Goal: Task Accomplishment & Management: Use online tool/utility

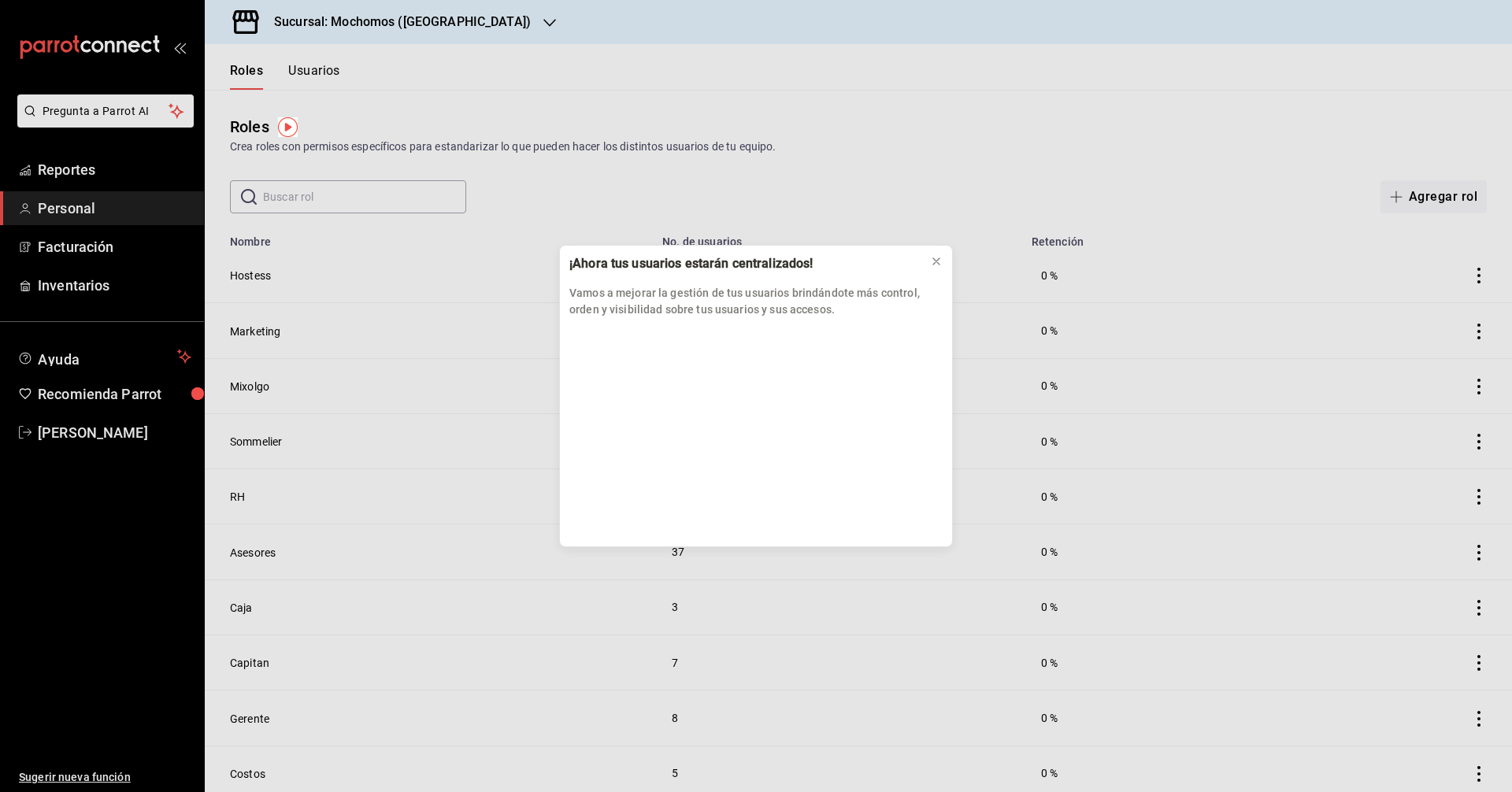
click at [145, 171] on div "¡Ahora tus usuarios estarán centralizados! Vamos a mejorar la gestión de tus us…" at bounding box center [756, 396] width 1512 height 792
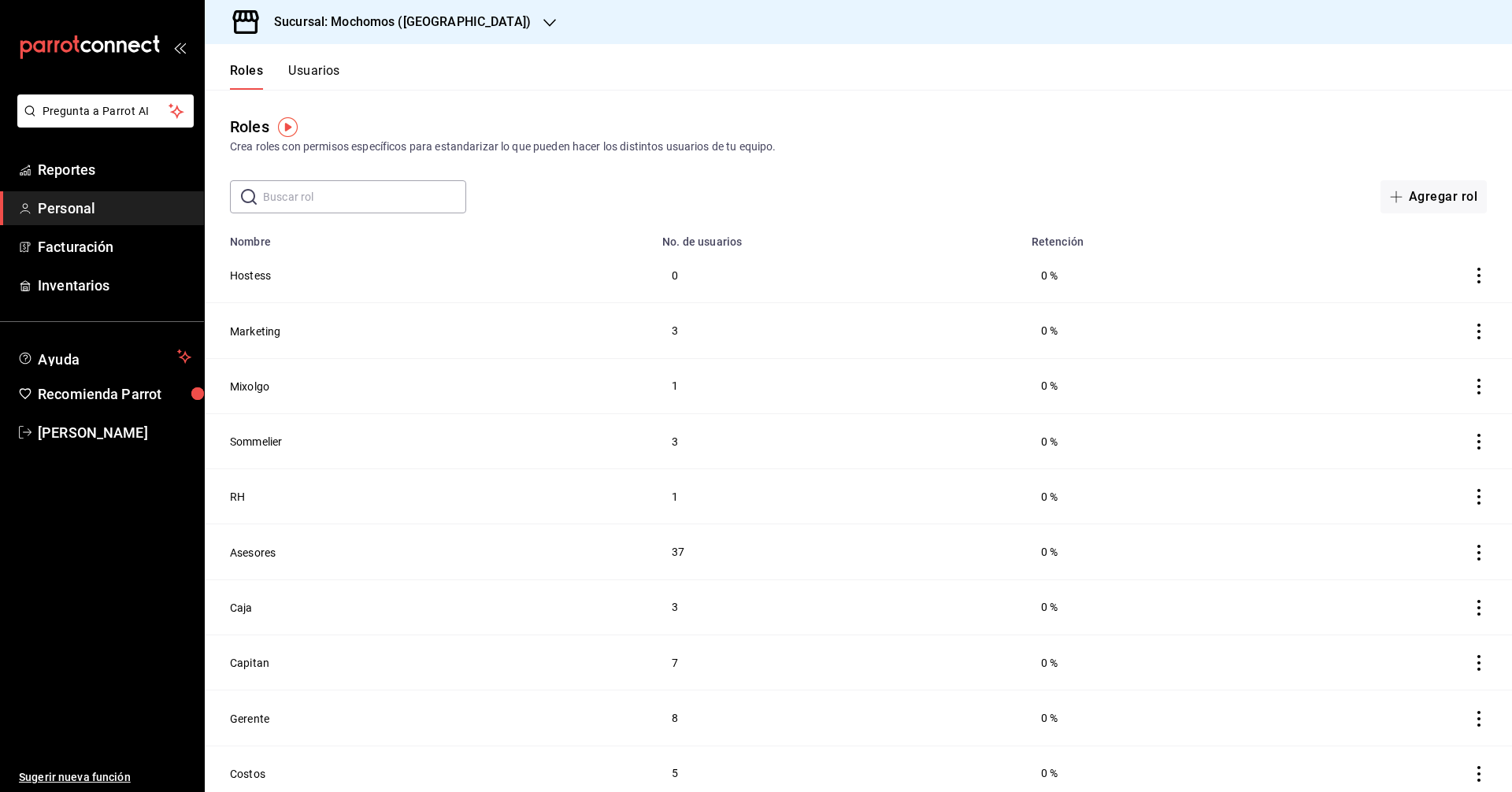
click at [491, 380] on td "Mixolgo" at bounding box center [428, 386] width 448 height 55
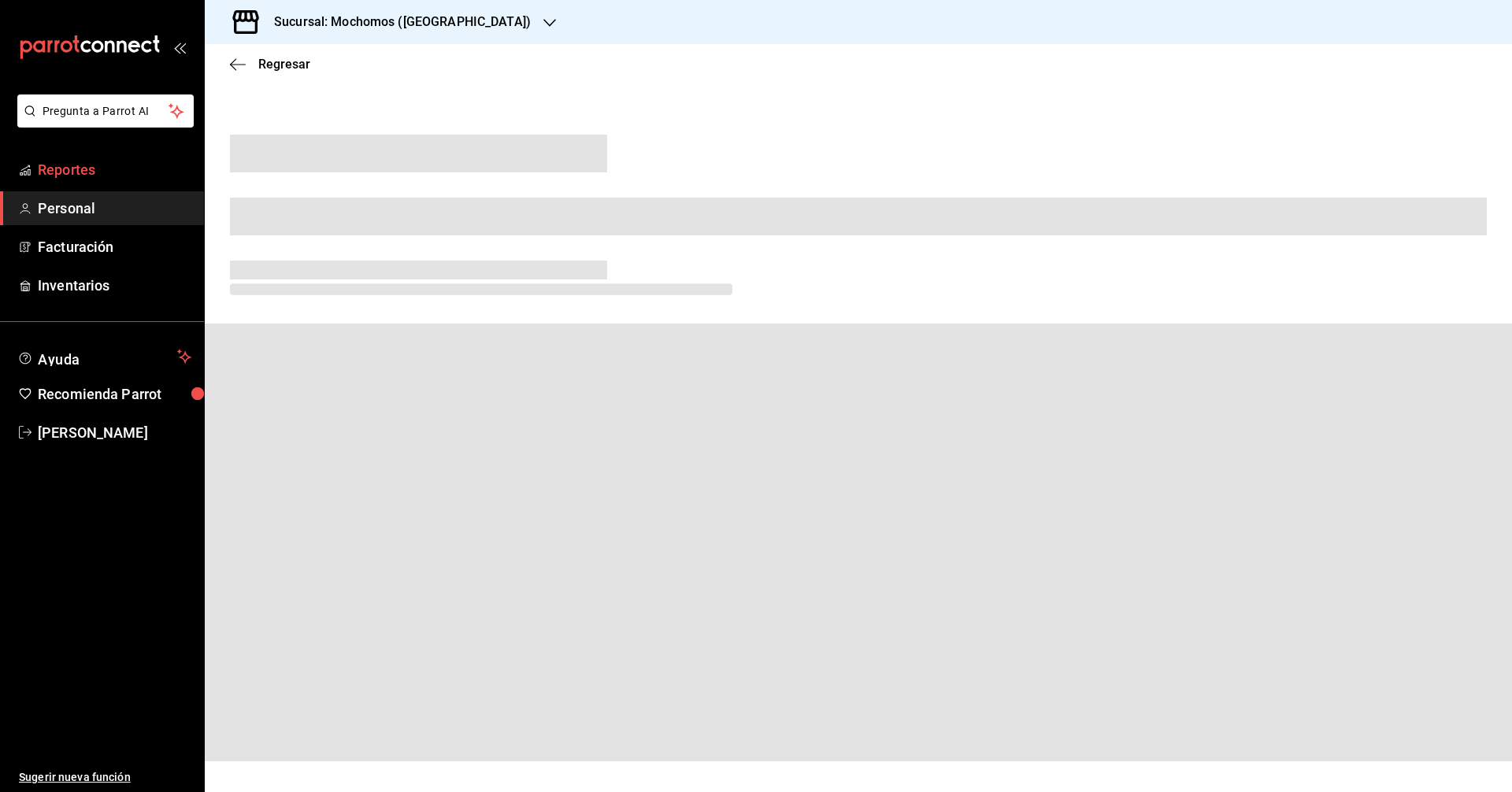
click at [187, 166] on span "Reportes" at bounding box center [114, 170] width 154 height 22
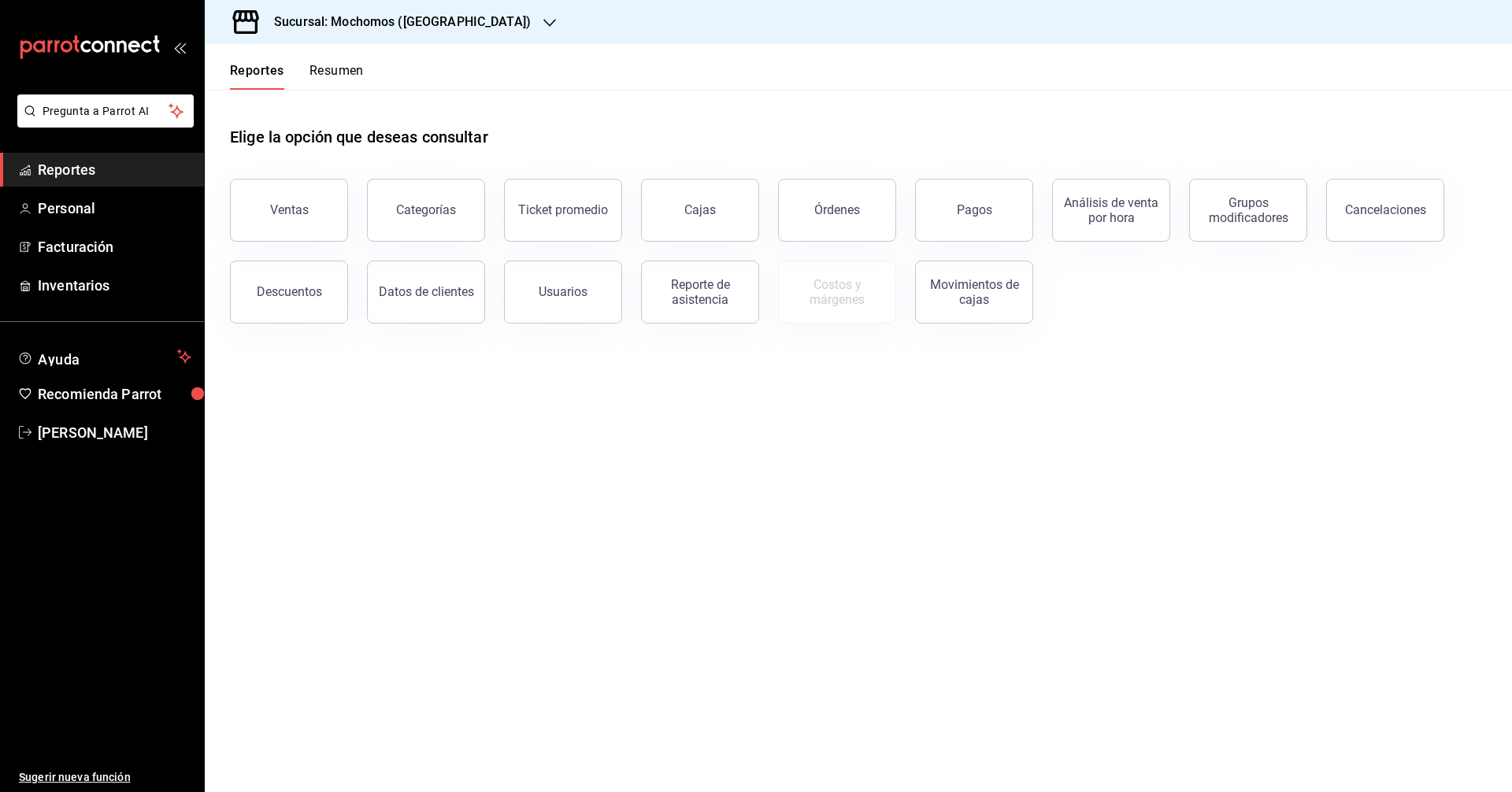
click at [625, 289] on div "Reporte de asistencia" at bounding box center [690, 282] width 137 height 82
click at [613, 289] on button "Usuarios" at bounding box center [562, 291] width 118 height 63
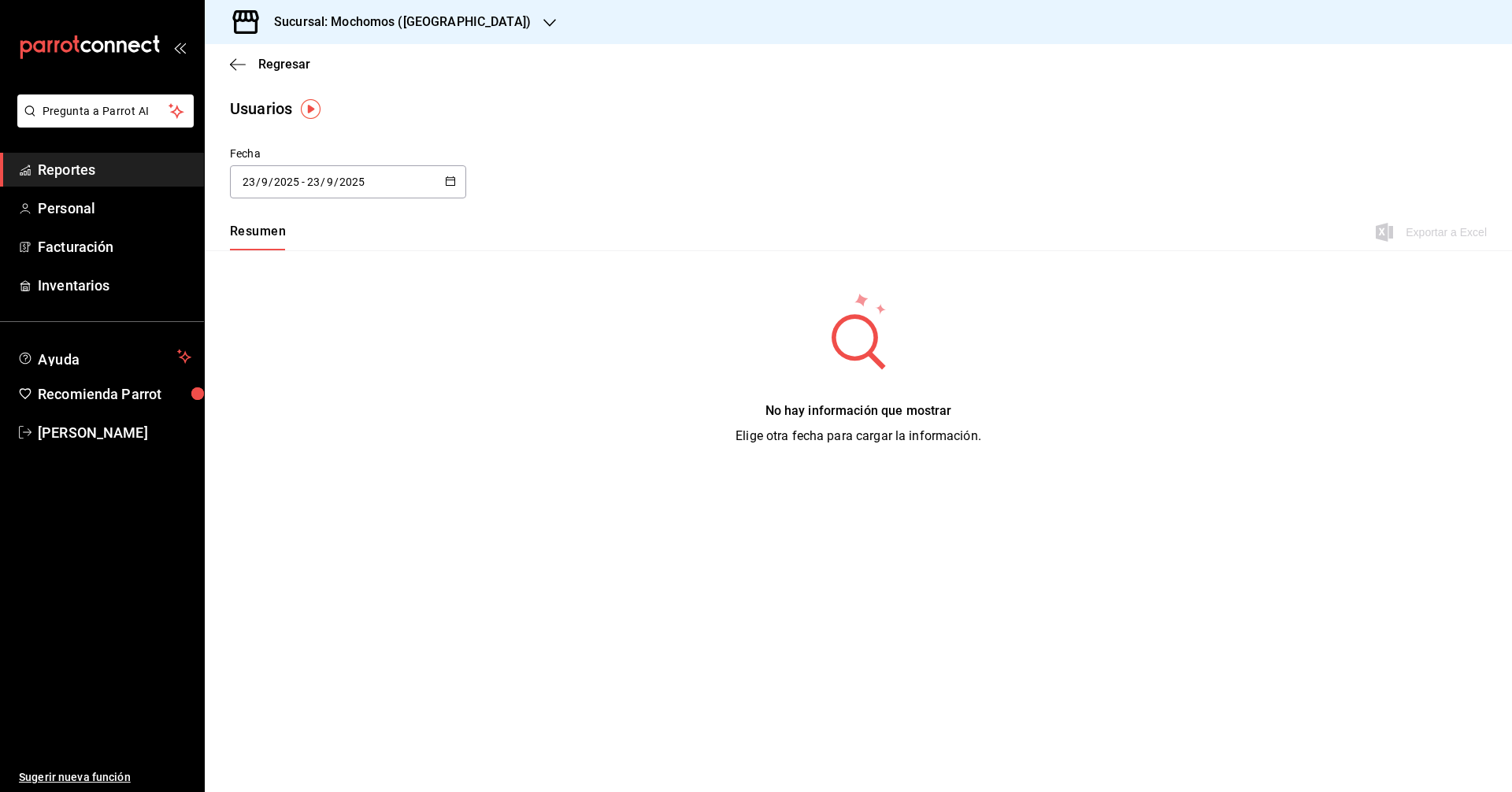
click at [451, 179] on icon "button" at bounding box center [451, 181] width 11 height 11
click at [326, 422] on li "Rango de fechas" at bounding box center [305, 409] width 149 height 36
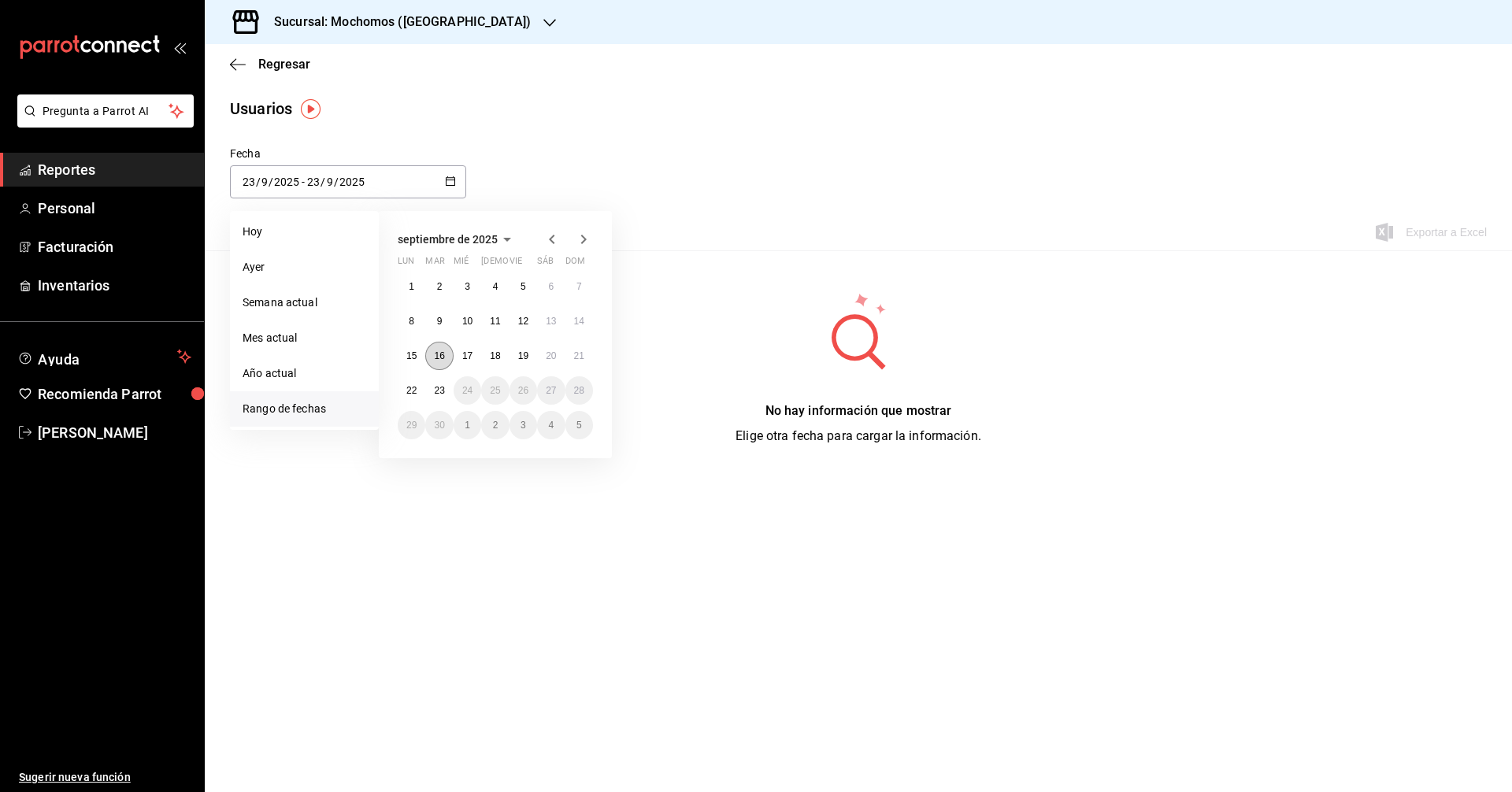
click at [433, 360] on button "16" at bounding box center [439, 355] width 27 height 28
click at [405, 393] on button "22" at bounding box center [411, 390] width 27 height 28
type input "[DATE]"
type input "16"
type input "[DATE]"
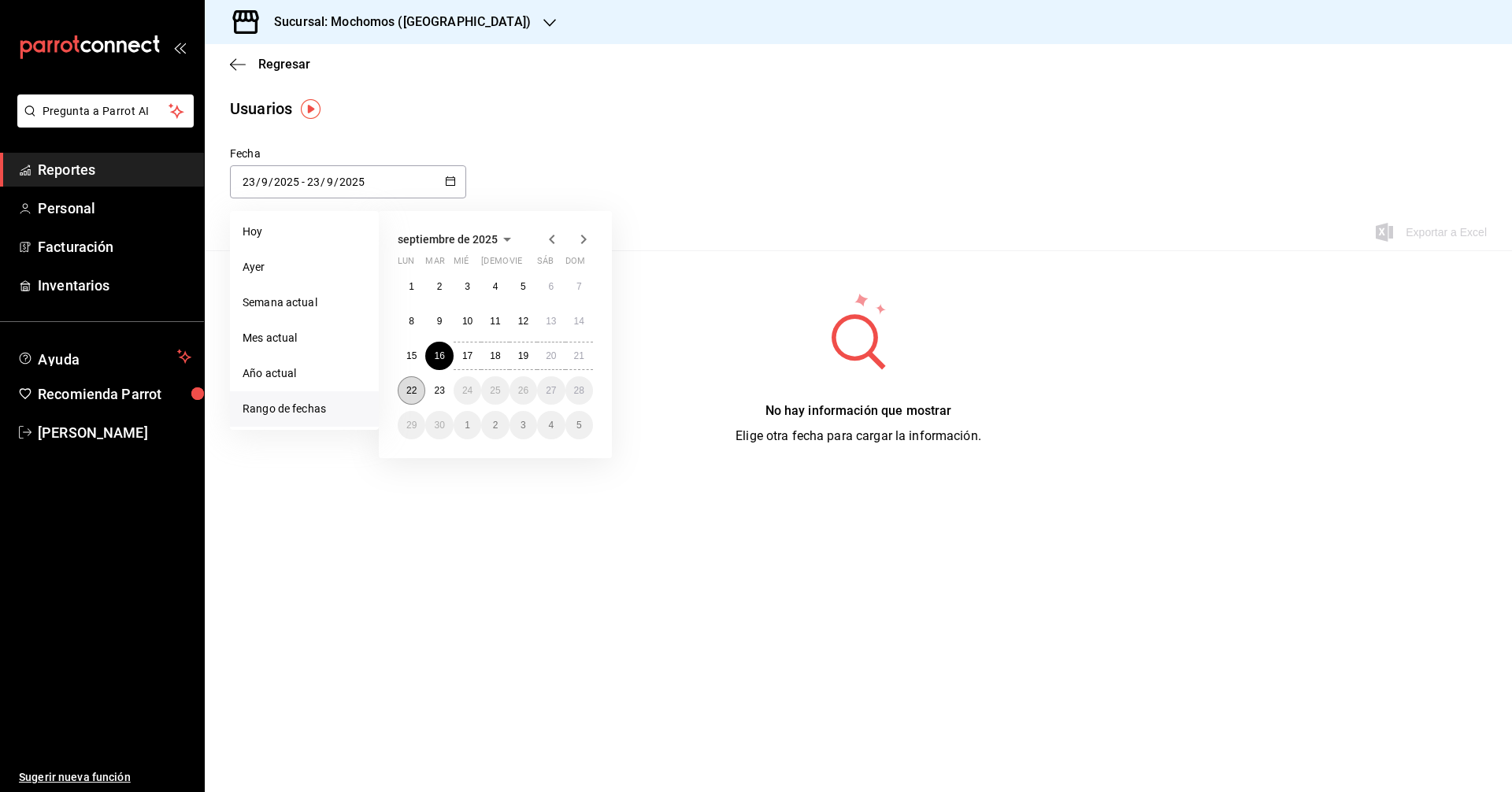
type input "22"
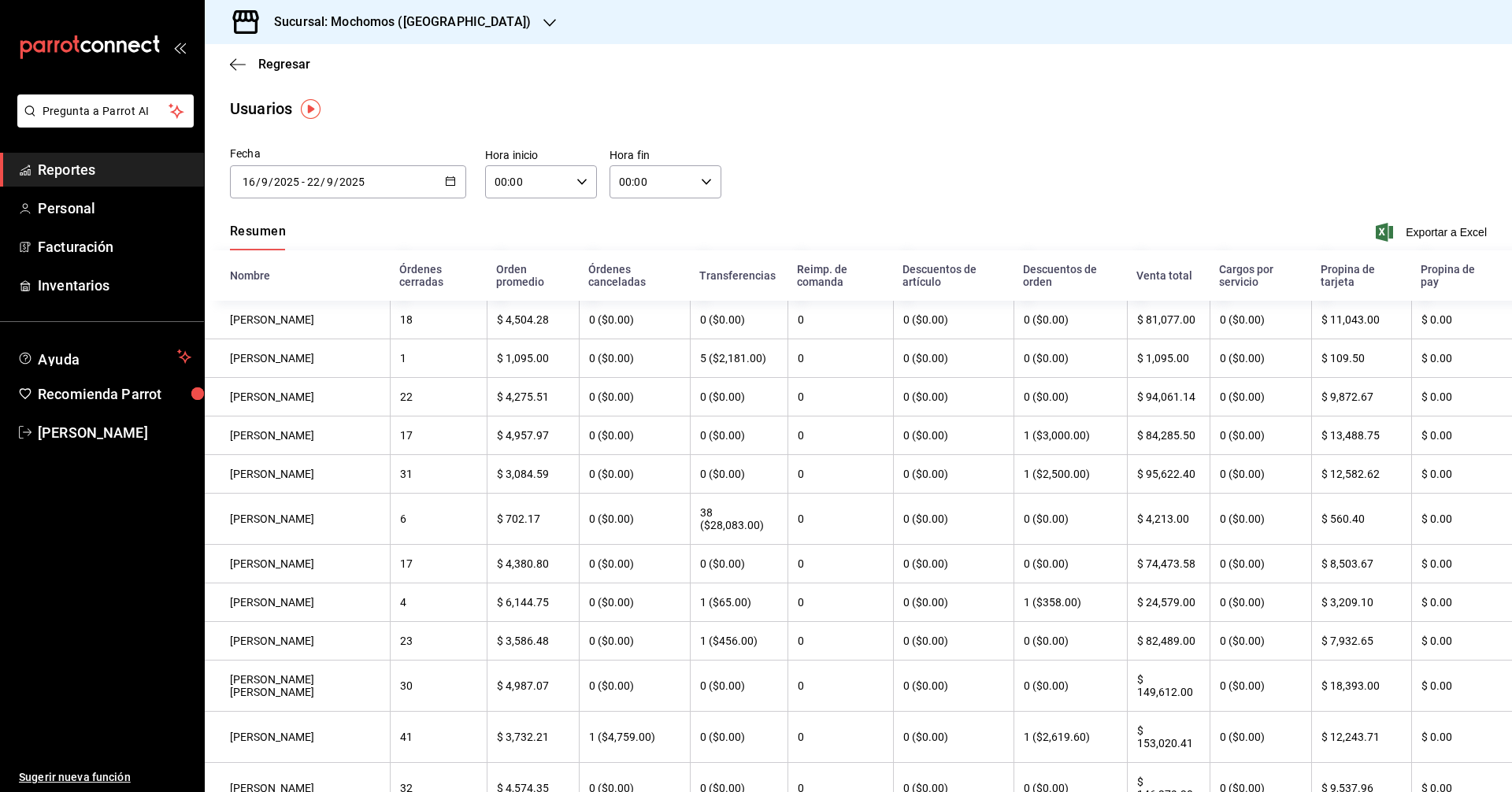
click at [448, 187] on button "button" at bounding box center [451, 182] width 11 height 13
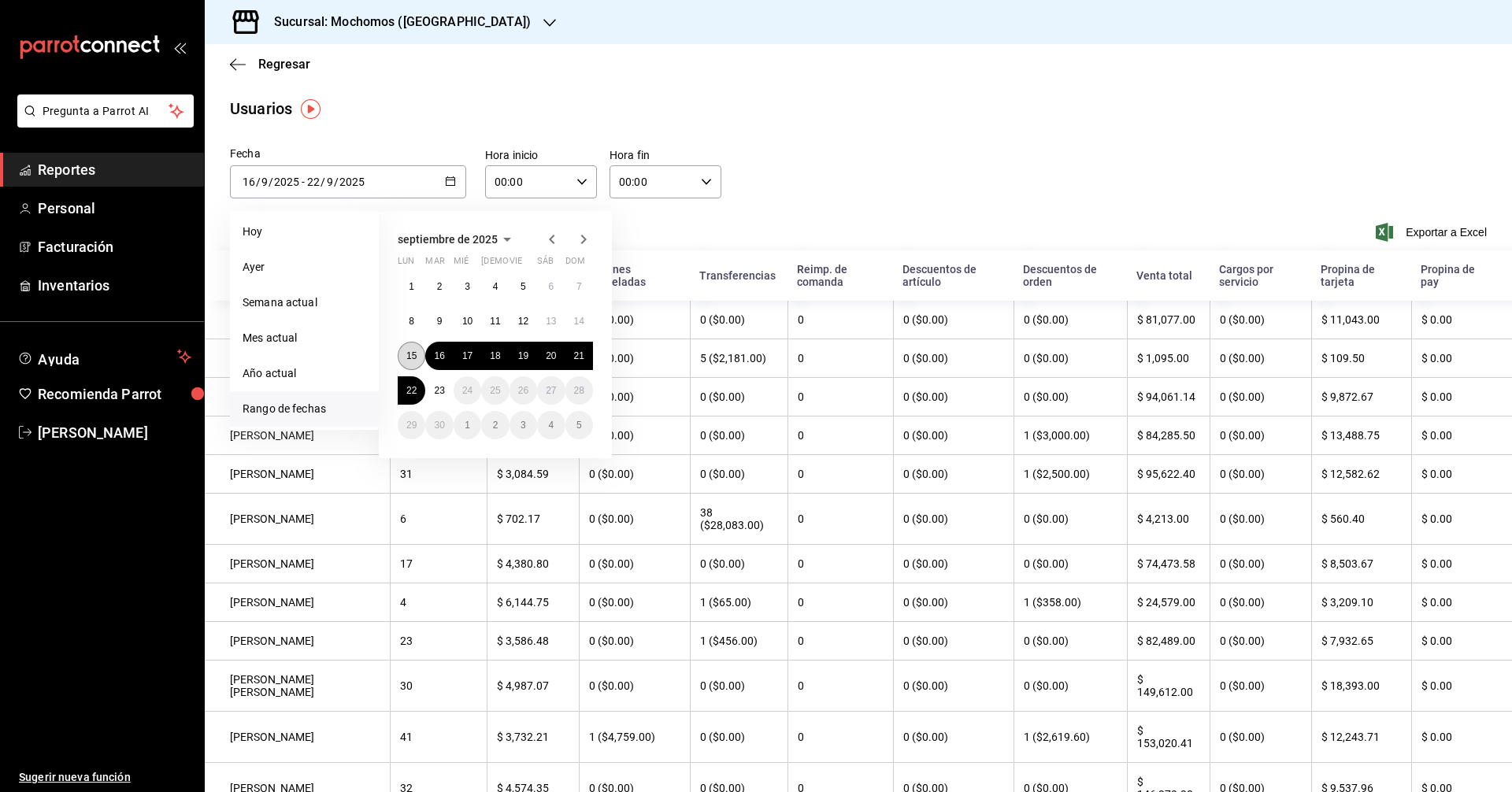
click at [416, 351] on abbr "15" at bounding box center [411, 356] width 10 height 11
click at [420, 378] on div "1 2 3 4 5 6 7 8 9 10 11 12 13 14 15 16 17 18 19 20 21 22 23 24 25 26 27 28 29 3…" at bounding box center [495, 355] width 195 height 167
click at [414, 383] on button "22" at bounding box center [411, 390] width 27 height 28
type input "[DATE]"
type input "15"
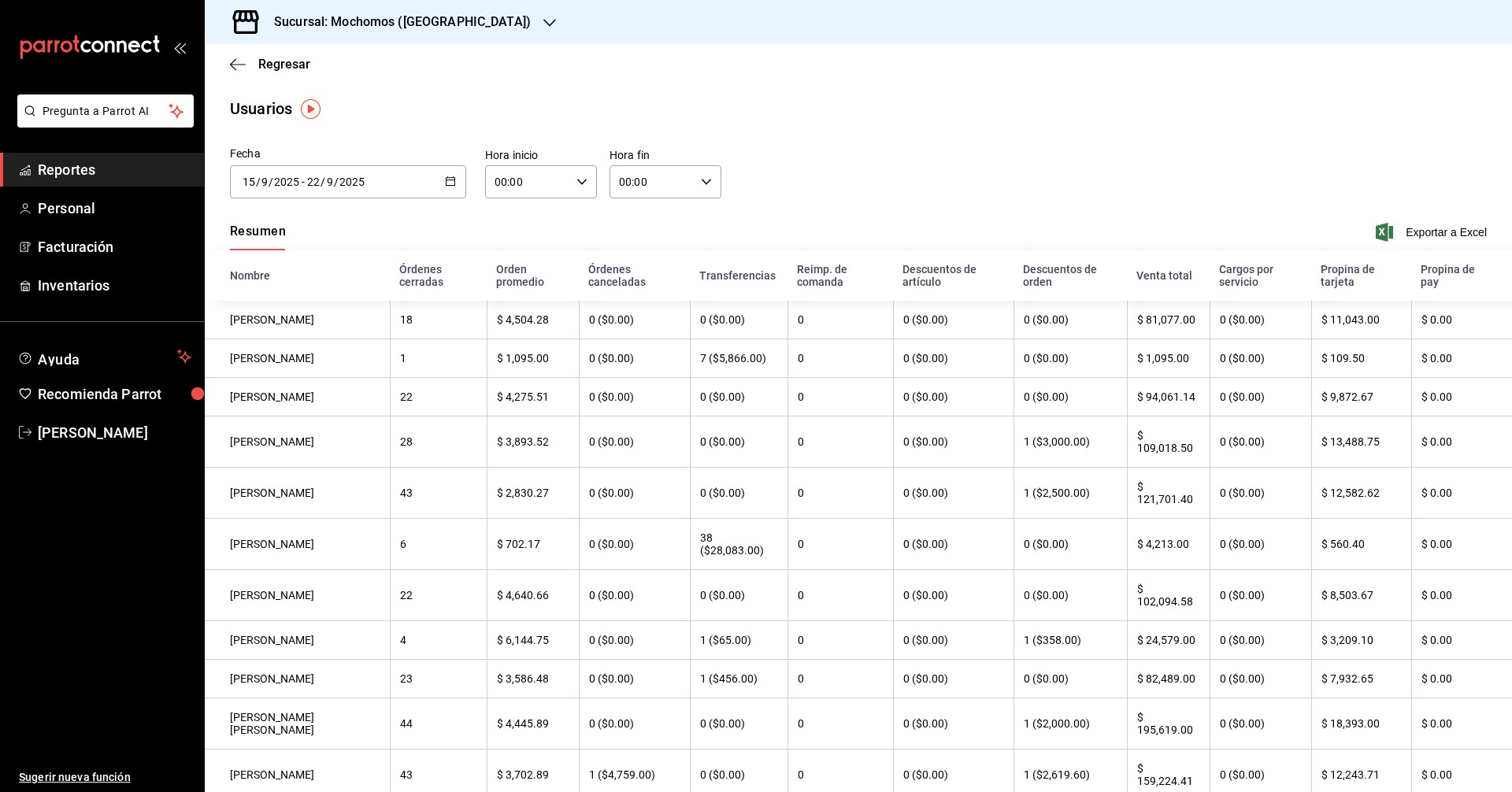
click at [554, 184] on input "00:00" at bounding box center [527, 181] width 85 height 31
click at [519, 274] on span "05" at bounding box center [510, 273] width 31 height 12
type input "05:00"
click at [699, 221] on div at bounding box center [756, 396] width 1512 height 792
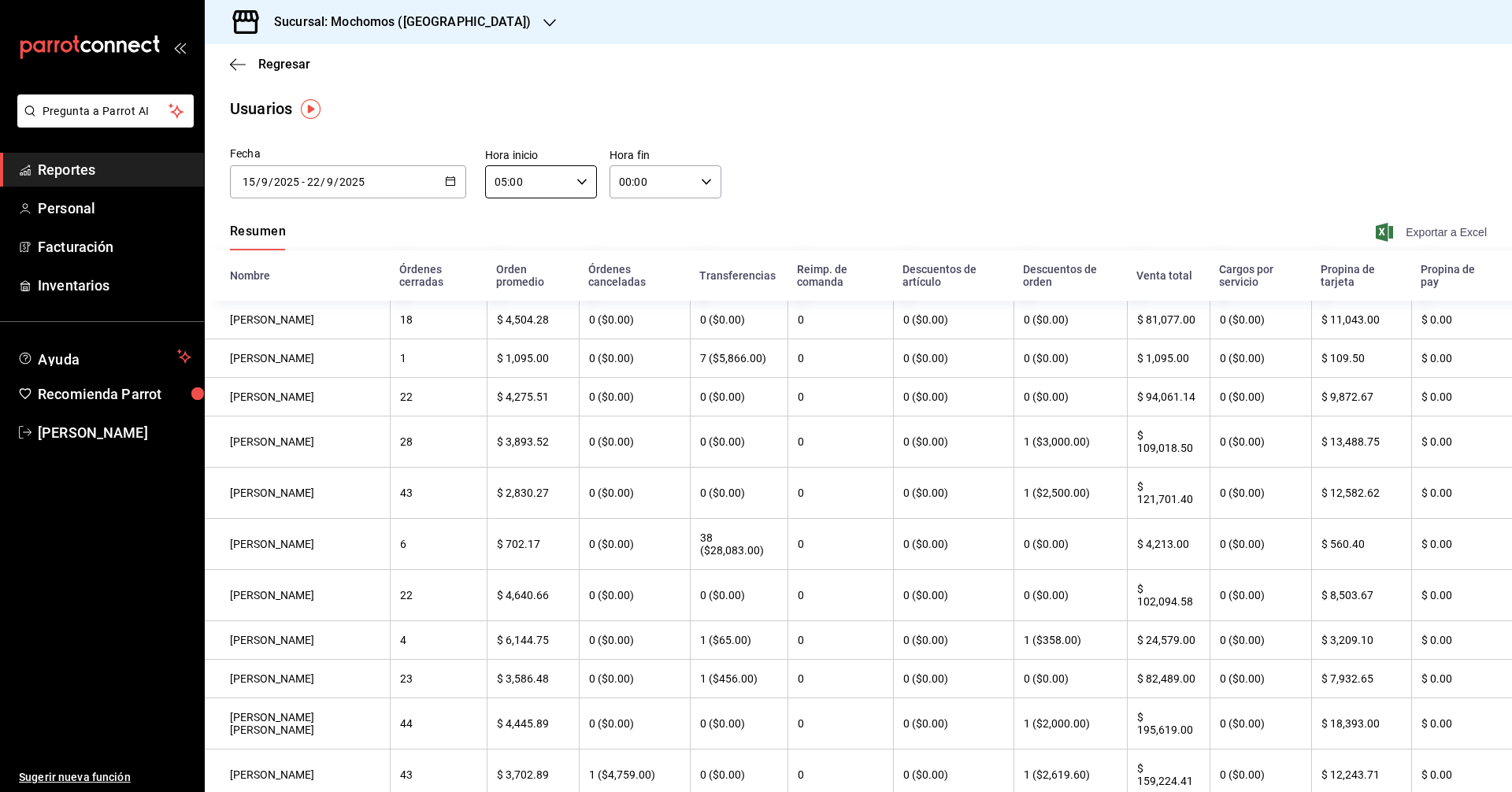
click at [1443, 236] on span "Exportar a Excel" at bounding box center [1433, 232] width 108 height 19
click at [1399, 233] on span "Exportar a Excel" at bounding box center [1433, 232] width 108 height 19
